Goal: Task Accomplishment & Management: Complete application form

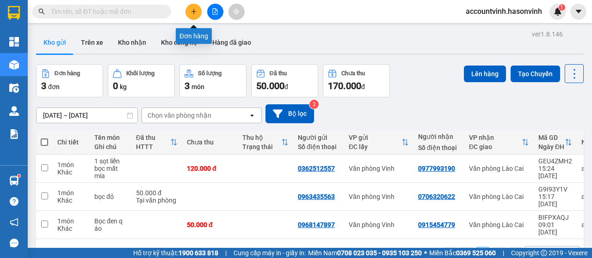
click at [189, 13] on button at bounding box center [193, 12] width 16 height 16
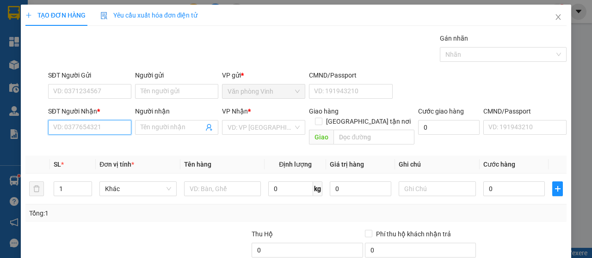
click at [121, 122] on input "SĐT Người Nhận *" at bounding box center [89, 127] width 83 height 15
click at [103, 123] on input "SĐT Người Nhận *" at bounding box center [89, 127] width 83 height 15
type input "0981982772"
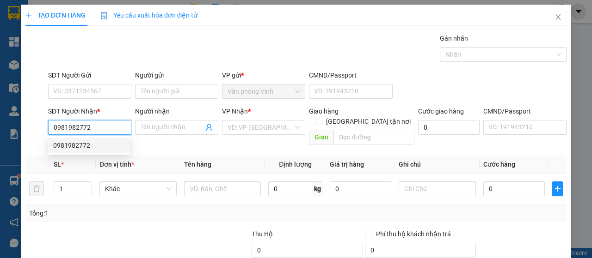
click at [88, 146] on div "0981982772" at bounding box center [88, 146] width 71 height 10
type input "80.000"
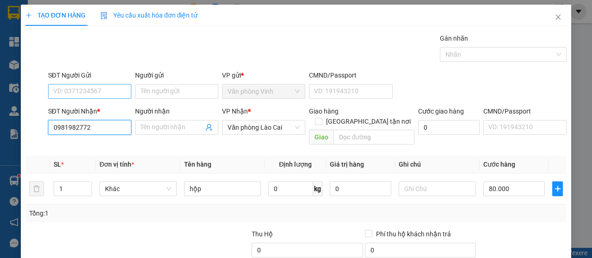
type input "0981982772"
click at [104, 89] on input "SĐT Người Gửi" at bounding box center [89, 91] width 83 height 15
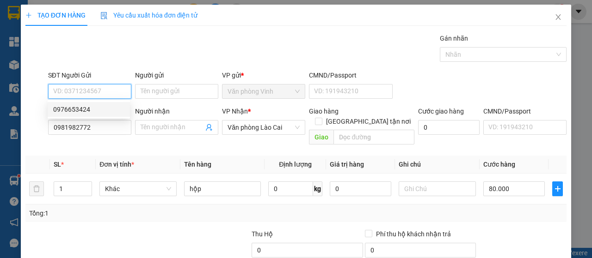
click at [103, 107] on div "0976653424" at bounding box center [88, 109] width 71 height 10
type input "0976653424"
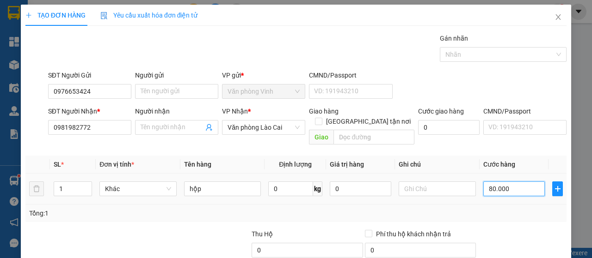
click at [506, 182] on input "80.000" at bounding box center [513, 189] width 61 height 15
type input "5"
type input "50"
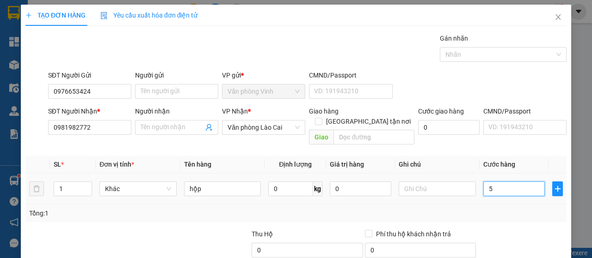
type input "50"
type input "500"
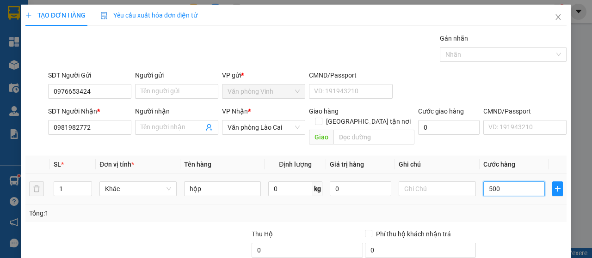
type input "5.000"
type input "50.000"
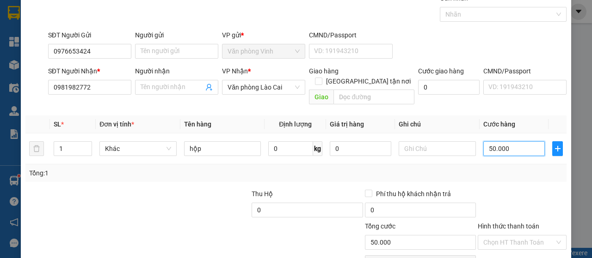
scroll to position [82, 0]
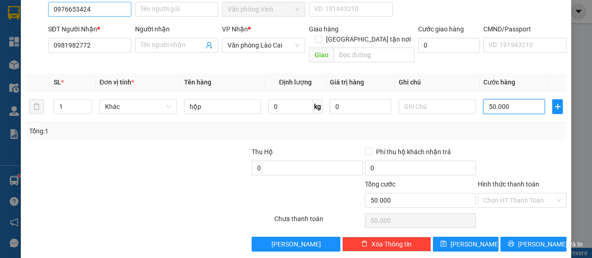
type input "50.000"
click at [104, 9] on input "0976653424" at bounding box center [89, 9] width 83 height 15
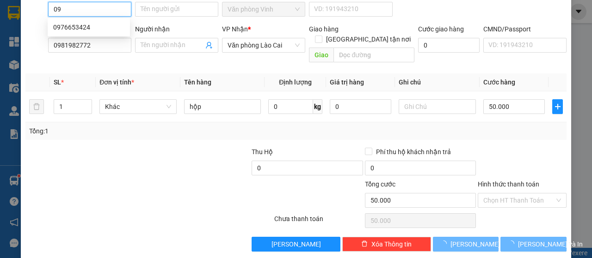
type input "0"
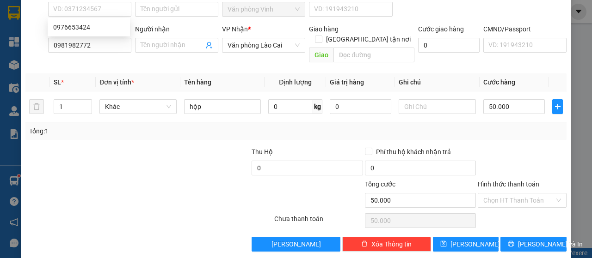
click at [530, 225] on div "Transit Pickup Surcharge Ids Transit Deliver Surcharge Ids Transit Deliver Surc…" at bounding box center [295, 101] width 541 height 301
click at [528, 239] on span "[PERSON_NAME] và In" at bounding box center [550, 244] width 65 height 10
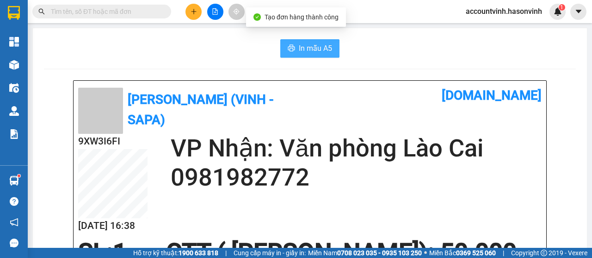
click at [316, 46] on span "In mẫu A5" at bounding box center [315, 49] width 33 height 12
drag, startPoint x: 314, startPoint y: 51, endPoint x: 310, endPoint y: 50, distance: 4.6
click at [314, 50] on span "In mẫu A5" at bounding box center [315, 49] width 33 height 12
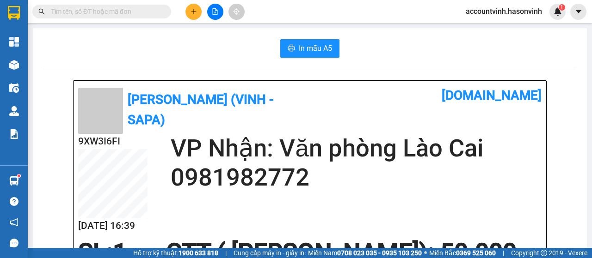
click at [132, 13] on input "text" at bounding box center [105, 11] width 109 height 10
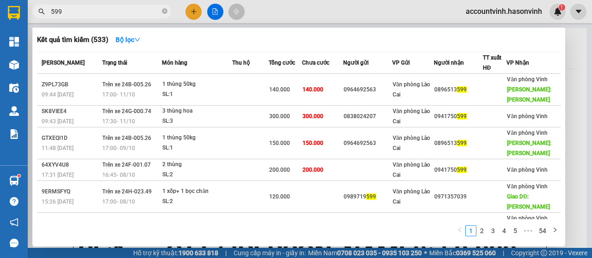
type input "599"
click at [199, 11] on div at bounding box center [296, 129] width 592 height 258
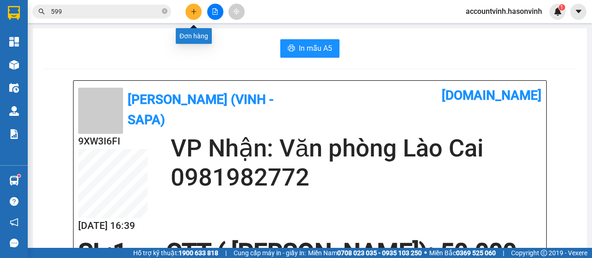
click at [199, 10] on button at bounding box center [193, 12] width 16 height 16
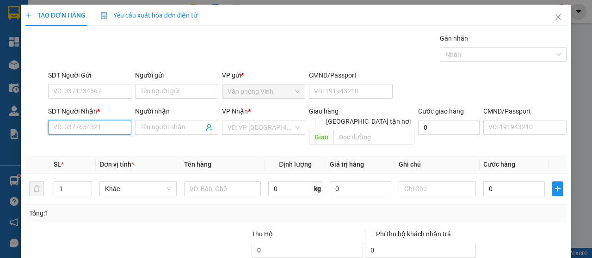
click at [94, 128] on input "SĐT Người Nhận *" at bounding box center [89, 127] width 83 height 15
type input "0976933844"
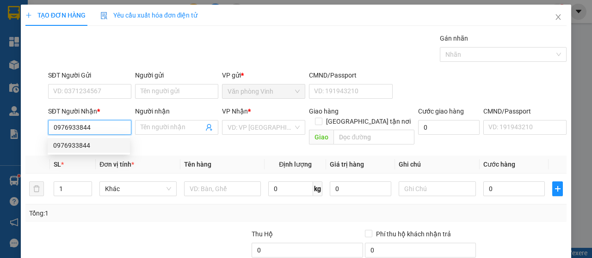
click at [89, 142] on div "0976933844" at bounding box center [88, 146] width 71 height 10
type input "120.000"
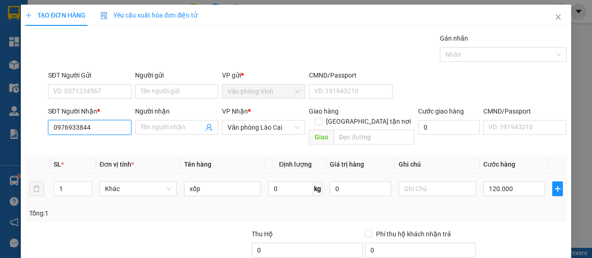
scroll to position [82, 0]
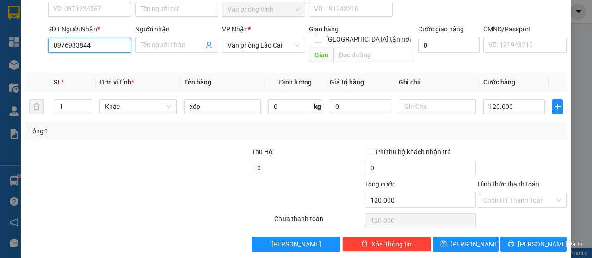
type input "0976933844"
click at [523, 224] on div "Transit Pickup Surcharge Ids Transit Deliver Surcharge Ids Transit Deliver Surc…" at bounding box center [295, 101] width 541 height 301
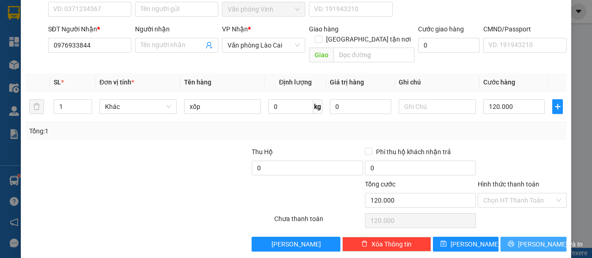
click at [526, 239] on span "[PERSON_NAME] và In" at bounding box center [550, 244] width 65 height 10
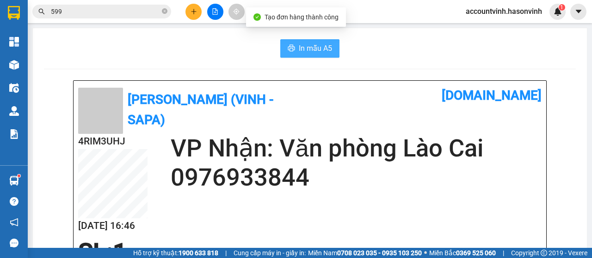
click at [306, 48] on span "In mẫu A5" at bounding box center [315, 49] width 33 height 12
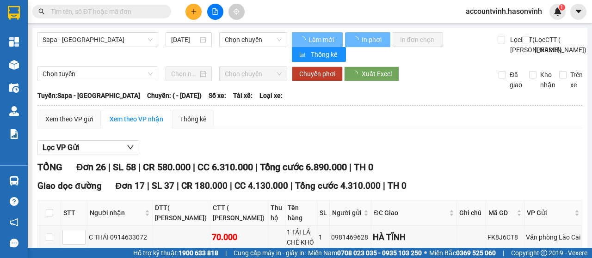
type input "[DATE]"
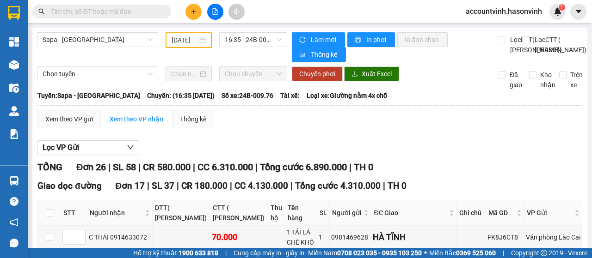
click at [111, 12] on input "text" at bounding box center [105, 11] width 109 height 10
click at [117, 11] on input "text" at bounding box center [105, 11] width 109 height 10
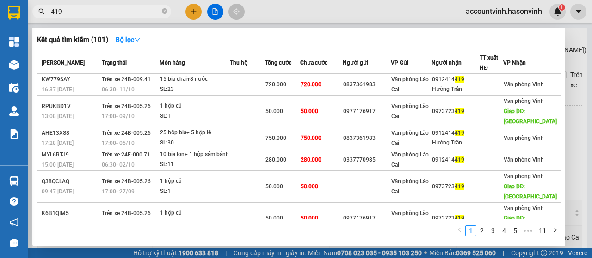
type input "419"
click at [193, 14] on div at bounding box center [296, 129] width 592 height 258
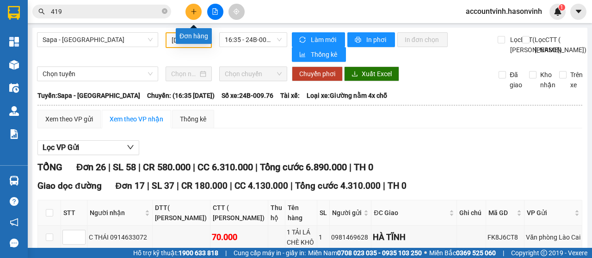
click at [197, 9] on button at bounding box center [193, 12] width 16 height 16
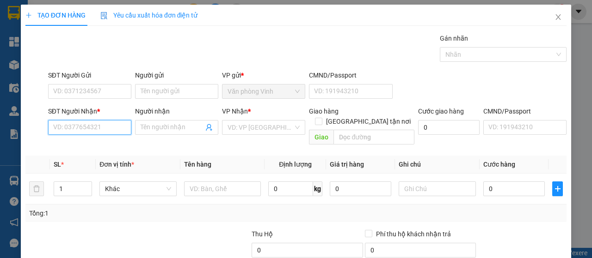
click at [99, 125] on input "SĐT Người Nhận *" at bounding box center [89, 127] width 83 height 15
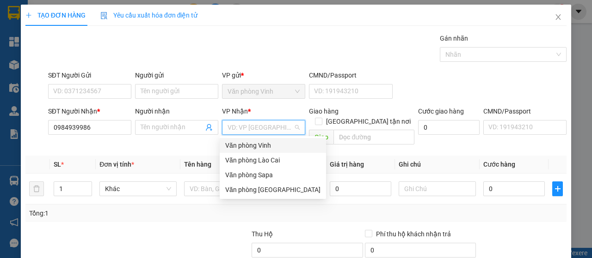
click at [259, 127] on input "search" at bounding box center [260, 128] width 66 height 14
click at [274, 161] on div "Văn phòng Lào Cai" at bounding box center [272, 160] width 95 height 10
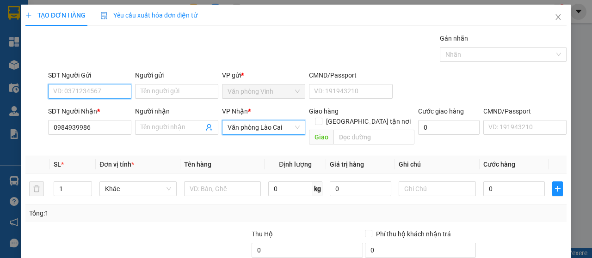
click at [102, 90] on input "SĐT Người Gửi" at bounding box center [89, 91] width 83 height 15
click at [104, 92] on input "SĐT Người Gửi" at bounding box center [89, 91] width 83 height 15
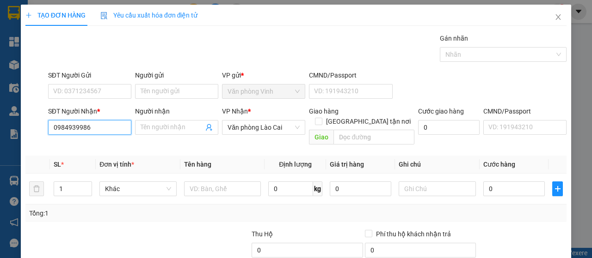
click at [92, 127] on input "0984939986" at bounding box center [89, 127] width 83 height 15
click at [81, 128] on input "09849399868" at bounding box center [89, 127] width 83 height 15
type input "0984939868"
click at [102, 147] on div "0984939868" at bounding box center [88, 146] width 71 height 10
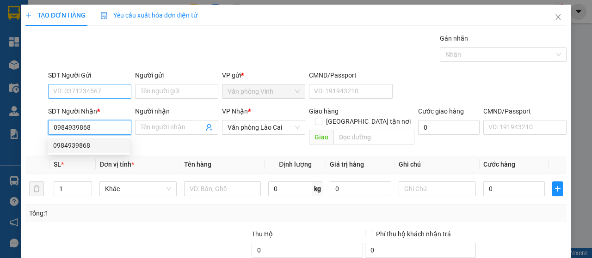
type input "180.000"
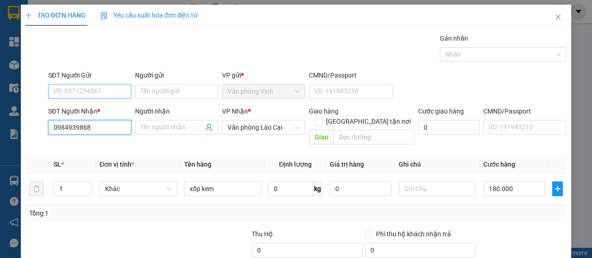
type input "0984939868"
click at [104, 87] on input "SĐT Người Gửi" at bounding box center [89, 91] width 83 height 15
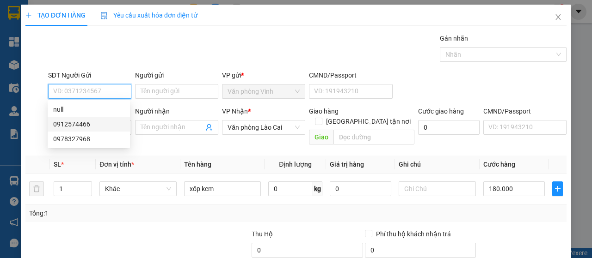
click at [104, 124] on div "0912574466" at bounding box center [88, 124] width 71 height 10
type input "0912574466"
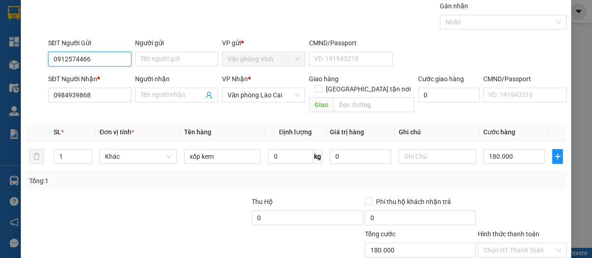
scroll to position [82, 0]
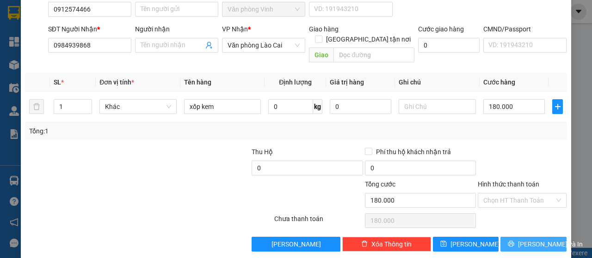
click at [526, 239] on span "[PERSON_NAME] và In" at bounding box center [550, 244] width 65 height 10
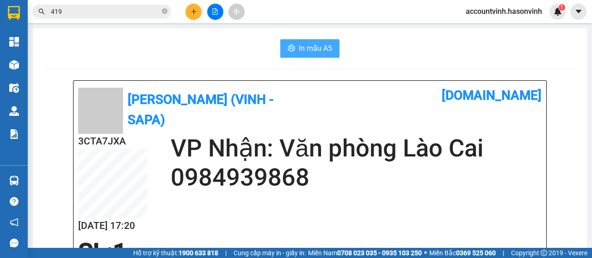
click at [318, 48] on span "In mẫu A5" at bounding box center [315, 49] width 33 height 12
click at [306, 46] on span "In mẫu A5" at bounding box center [315, 49] width 33 height 12
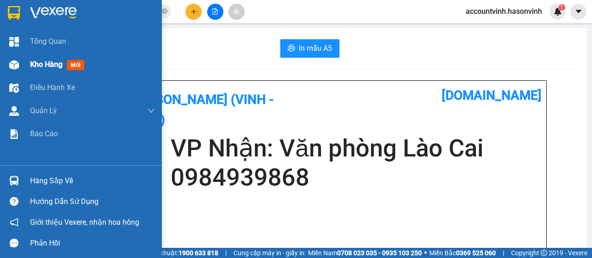
click at [18, 61] on img at bounding box center [14, 65] width 10 height 10
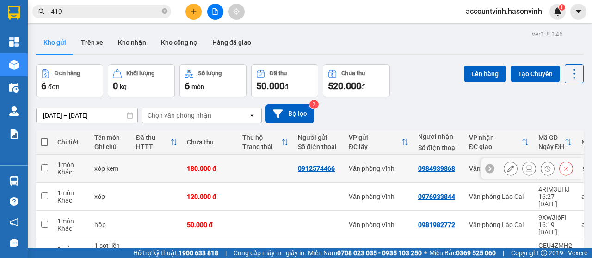
click at [47, 165] on input "checkbox" at bounding box center [44, 168] width 7 height 7
checkbox input "true"
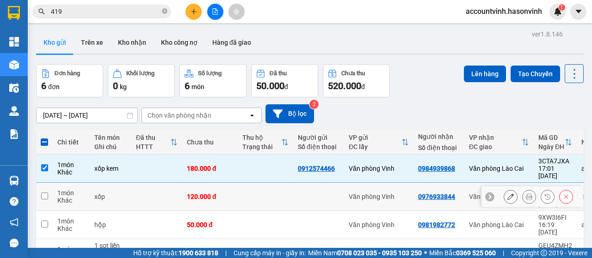
click at [47, 193] on input "checkbox" at bounding box center [44, 196] width 7 height 7
checkbox input "true"
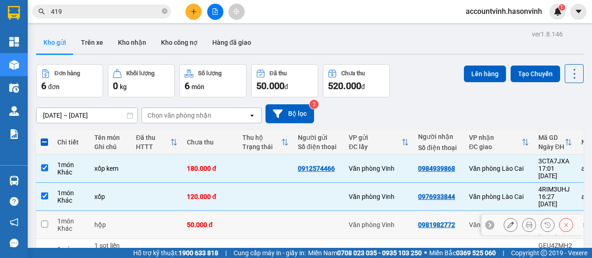
click at [45, 221] on input "checkbox" at bounding box center [44, 224] width 7 height 7
checkbox input "true"
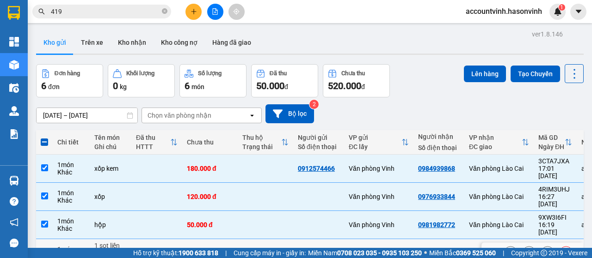
click at [46, 249] on input "checkbox" at bounding box center [44, 252] width 7 height 7
checkbox input "true"
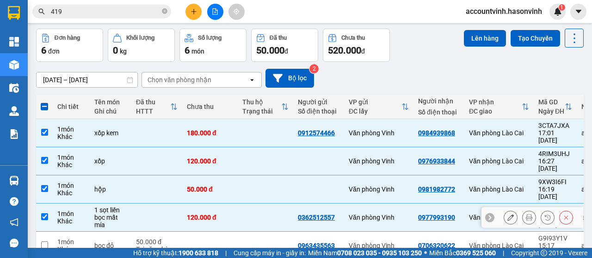
scroll to position [80, 0]
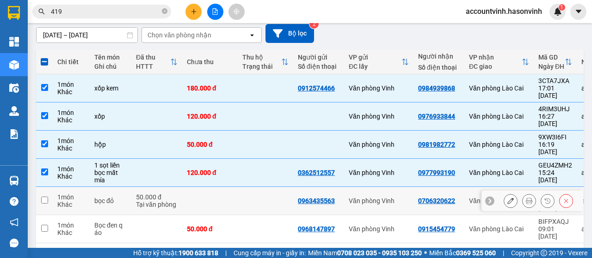
click at [43, 197] on input "checkbox" at bounding box center [44, 200] width 7 height 7
checkbox input "true"
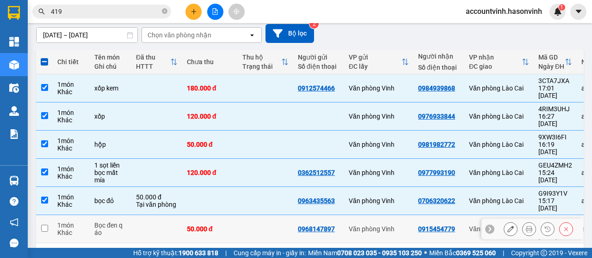
drag, startPoint x: 42, startPoint y: 196, endPoint x: 67, endPoint y: 188, distance: 26.0
click at [42, 225] on input "checkbox" at bounding box center [44, 228] width 7 height 7
checkbox input "true"
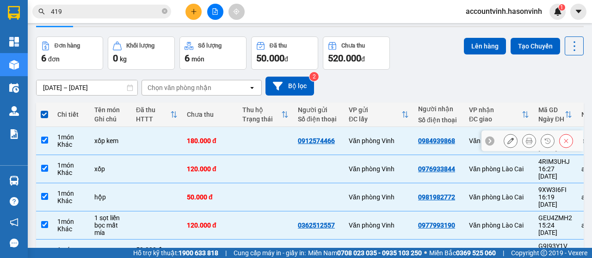
scroll to position [0, 0]
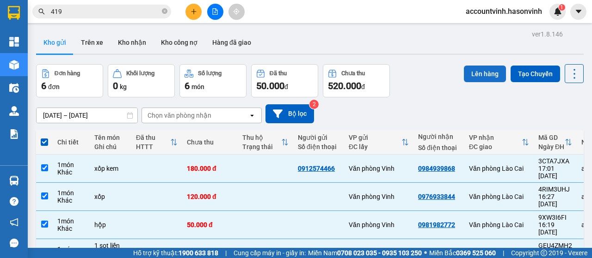
click at [474, 70] on button "Lên hàng" at bounding box center [485, 74] width 42 height 17
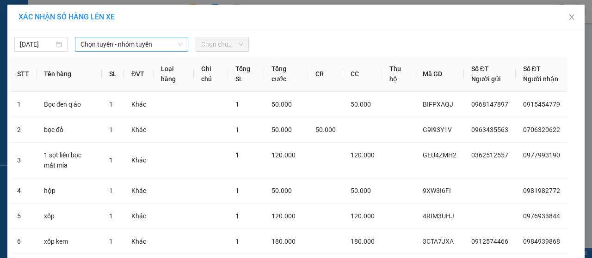
click at [141, 45] on span "Chọn tuyến - nhóm tuyến" at bounding box center [131, 44] width 102 height 14
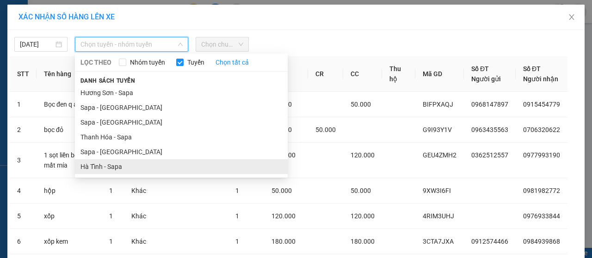
click at [117, 168] on li "Hà Tĩnh - Sapa" at bounding box center [181, 166] width 213 height 15
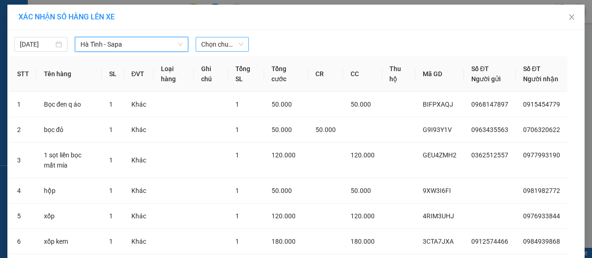
click at [222, 46] on span "Chọn chuyến" at bounding box center [222, 44] width 42 height 14
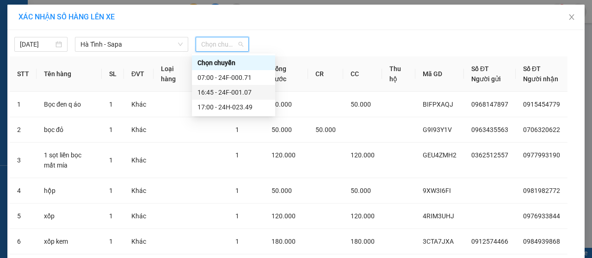
click at [243, 92] on div "16:45 - 24F-001.07" at bounding box center [233, 92] width 72 height 10
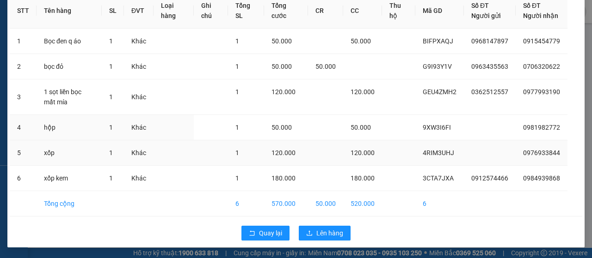
scroll to position [78, 0]
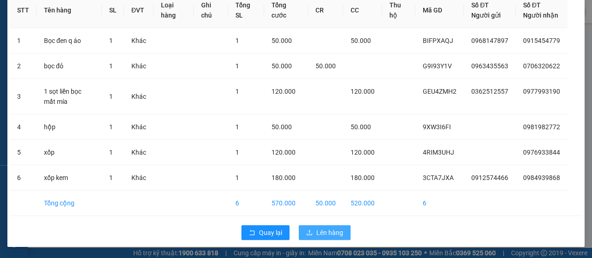
click at [326, 233] on span "Lên hàng" at bounding box center [329, 233] width 27 height 10
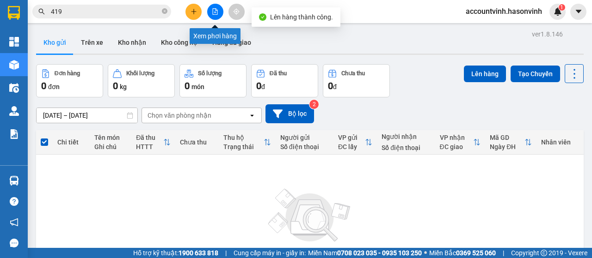
click at [214, 12] on icon "file-add" at bounding box center [215, 11] width 5 height 6
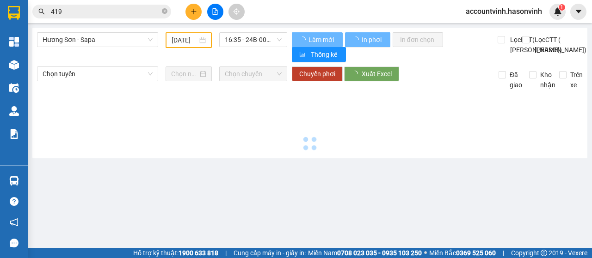
type input "11/10/2025"
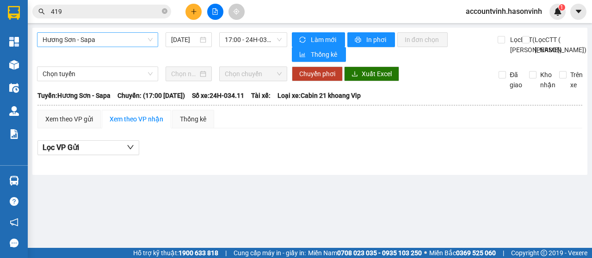
click at [119, 37] on span "Hương Sơn - Sapa" at bounding box center [98, 40] width 110 height 14
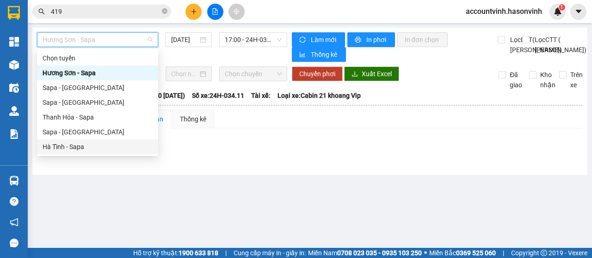
click at [88, 146] on div "Hà Tĩnh - Sapa" at bounding box center [98, 147] width 110 height 10
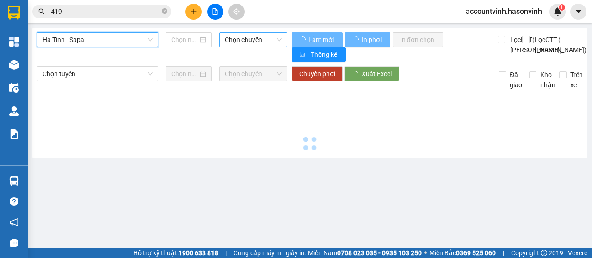
type input "11/10/2025"
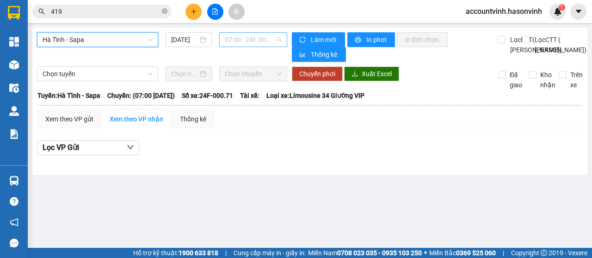
click at [242, 40] on span "07:00 - 24F-000.71" at bounding box center [253, 40] width 56 height 14
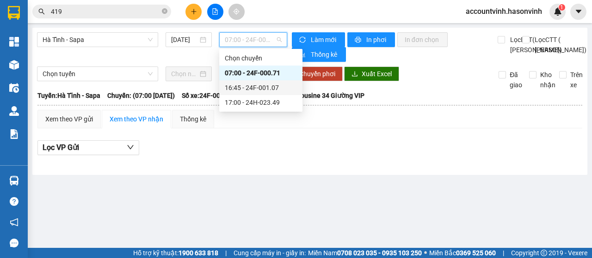
click at [270, 87] on div "16:45 - 24F-001.07" at bounding box center [261, 88] width 72 height 10
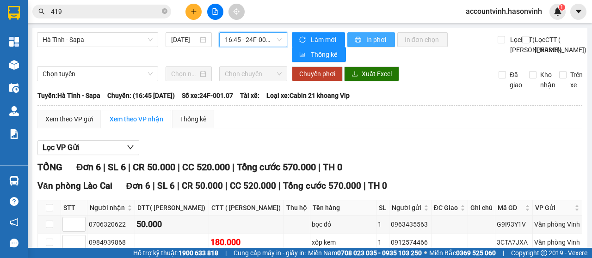
click at [377, 39] on span "In phơi" at bounding box center [376, 40] width 21 height 10
click at [247, 41] on span "16:45 - 24F-001.07" at bounding box center [253, 40] width 56 height 14
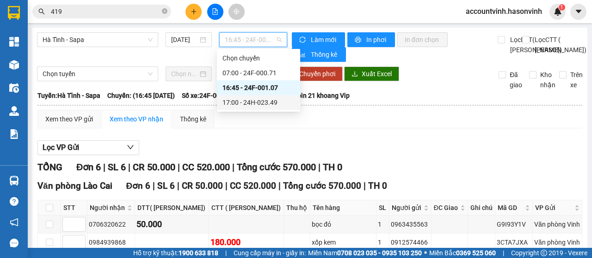
click at [270, 105] on div "17:00 - 24H-023.49" at bounding box center [258, 103] width 72 height 10
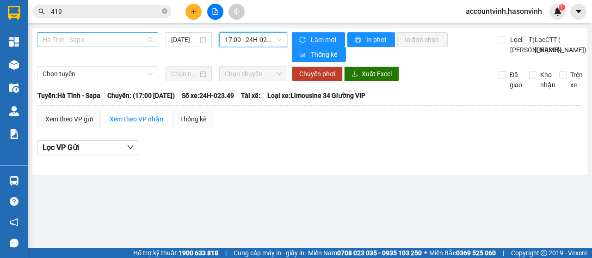
click at [125, 45] on span "Hà Tĩnh - Sapa" at bounding box center [98, 40] width 110 height 14
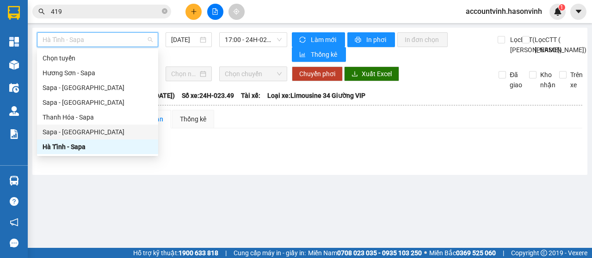
click at [71, 132] on div "Sapa - Hà Tĩnh" at bounding box center [98, 132] width 110 height 10
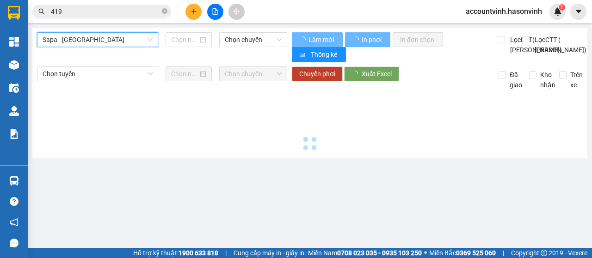
type input "11/10/2025"
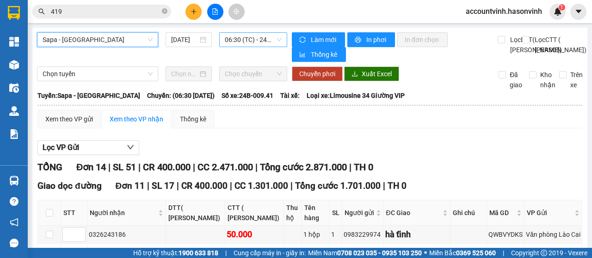
click at [238, 35] on span "06:30 (TC) - 24B-009.41" at bounding box center [253, 40] width 56 height 14
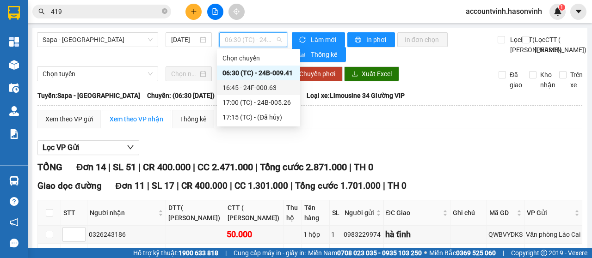
click at [265, 91] on div "16:45 - 24F-000.63" at bounding box center [258, 88] width 72 height 10
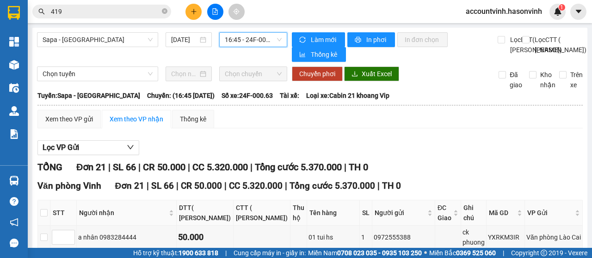
click at [247, 37] on span "16:45 - 24F-000.63" at bounding box center [253, 40] width 56 height 14
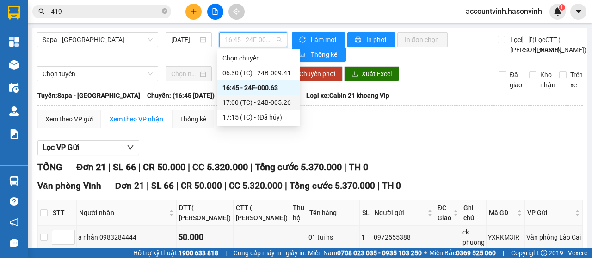
click at [263, 103] on div "17:00 (TC) - 24B-005.26" at bounding box center [258, 103] width 72 height 10
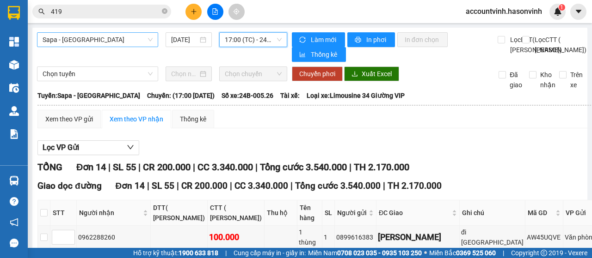
click at [120, 39] on span "Sapa - Hà Tĩnh" at bounding box center [98, 40] width 110 height 14
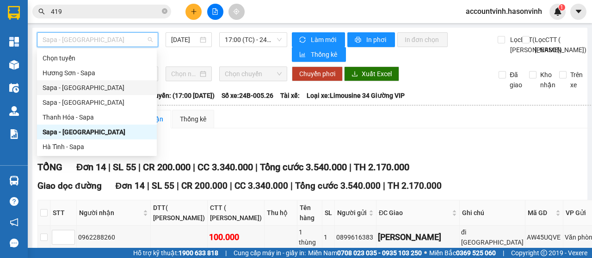
click at [80, 86] on div "Sapa - Hương Sơn" at bounding box center [97, 88] width 109 height 10
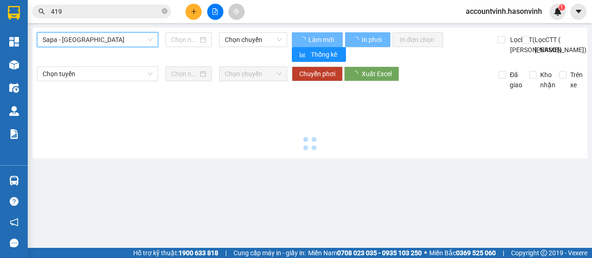
type input "11/10/2025"
